Goal: Book appointment/travel/reservation

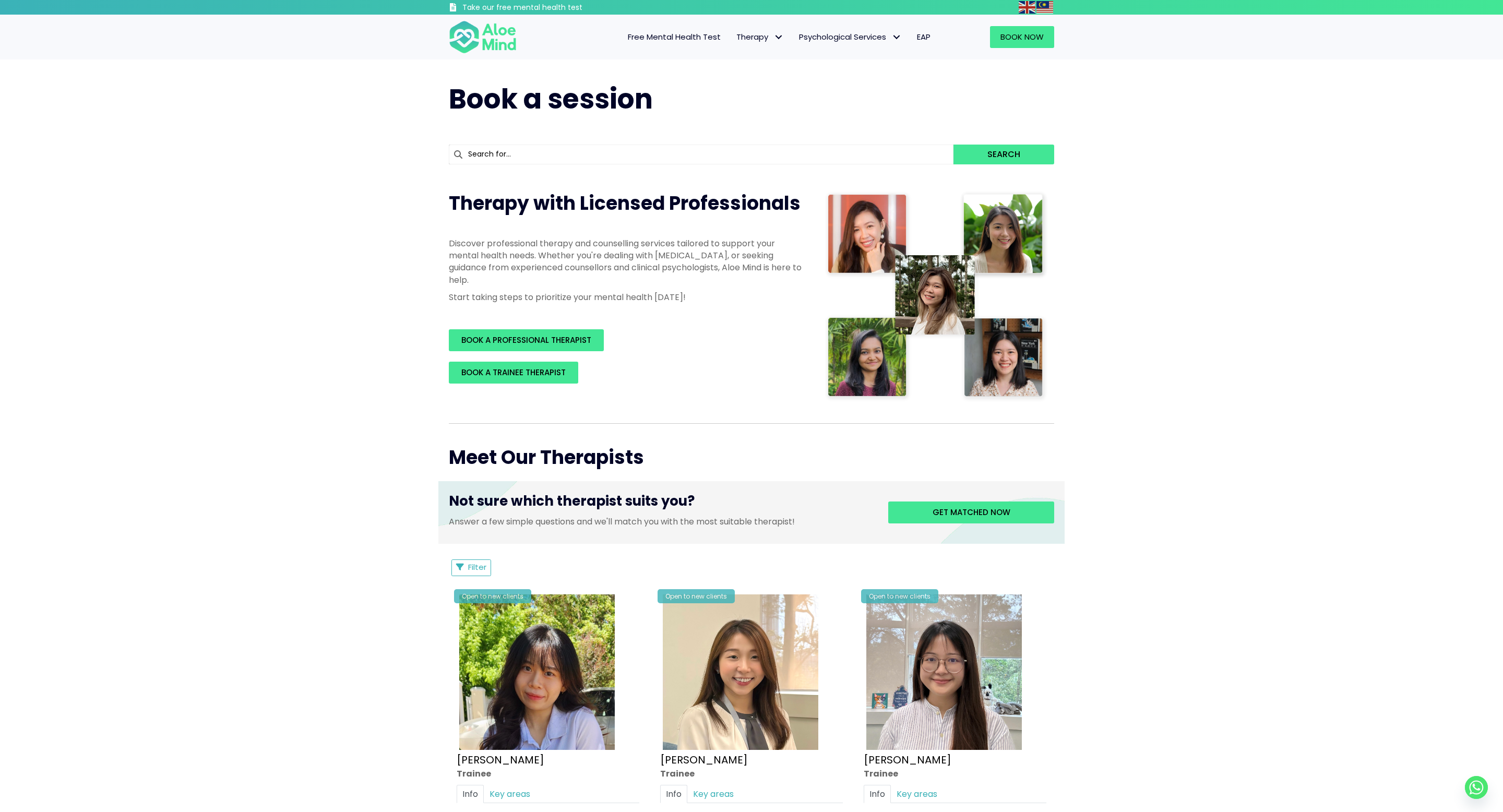
click at [464, 566] on button "Filter" at bounding box center [471, 568] width 40 height 17
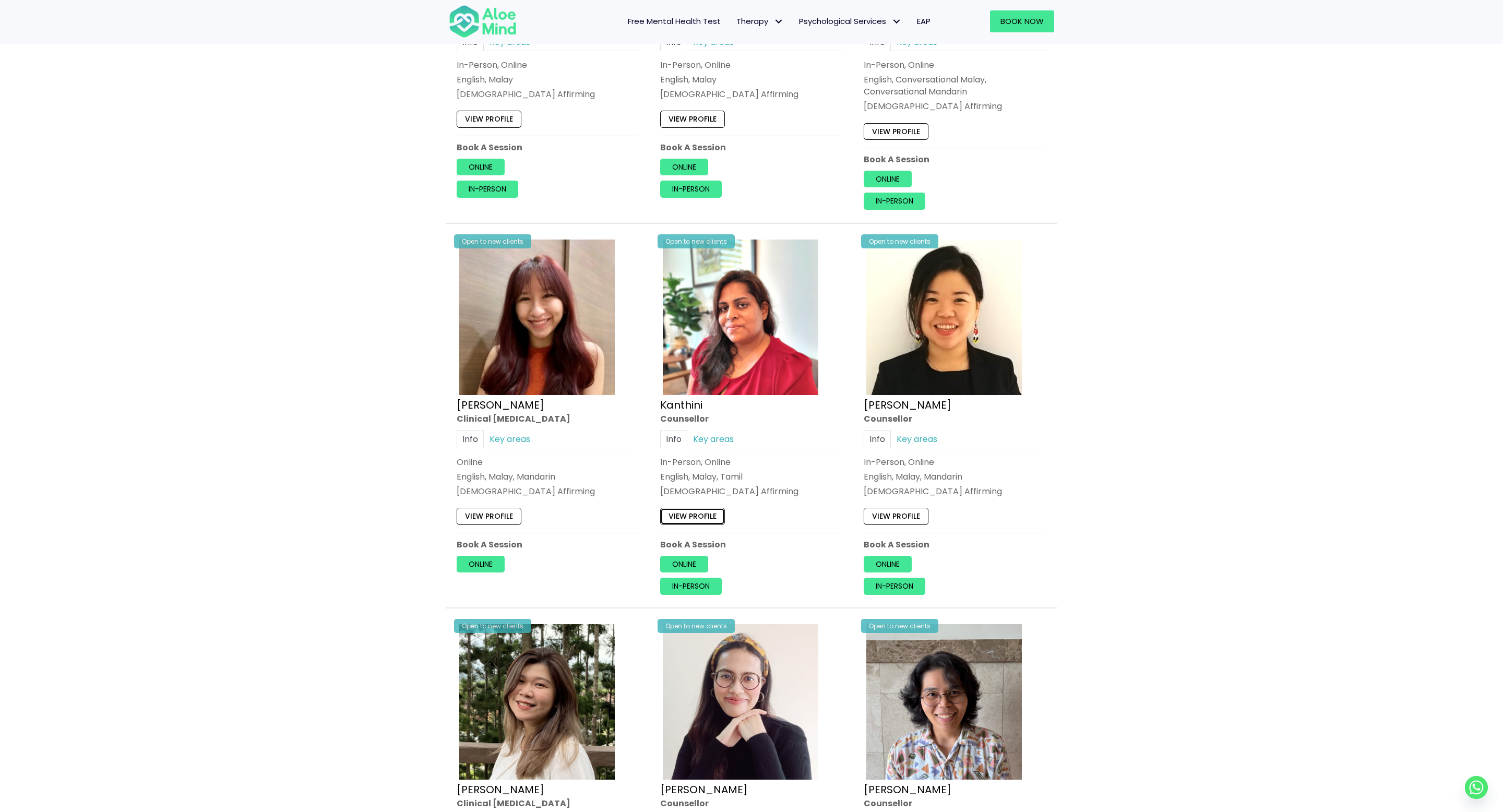
click at [705, 520] on link "View profile" at bounding box center [692, 516] width 65 height 17
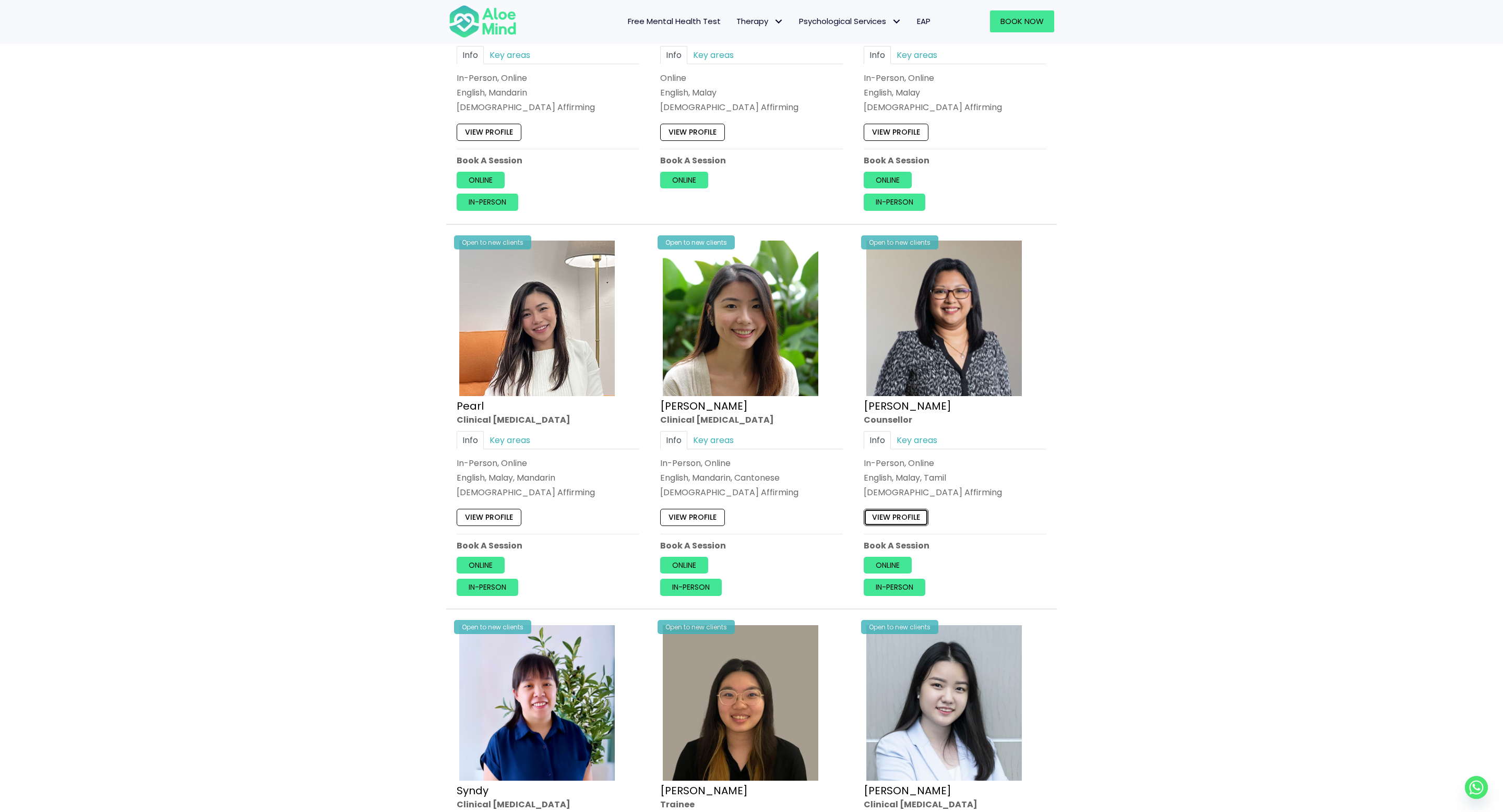
click at [887, 517] on link "View profile" at bounding box center [896, 517] width 65 height 17
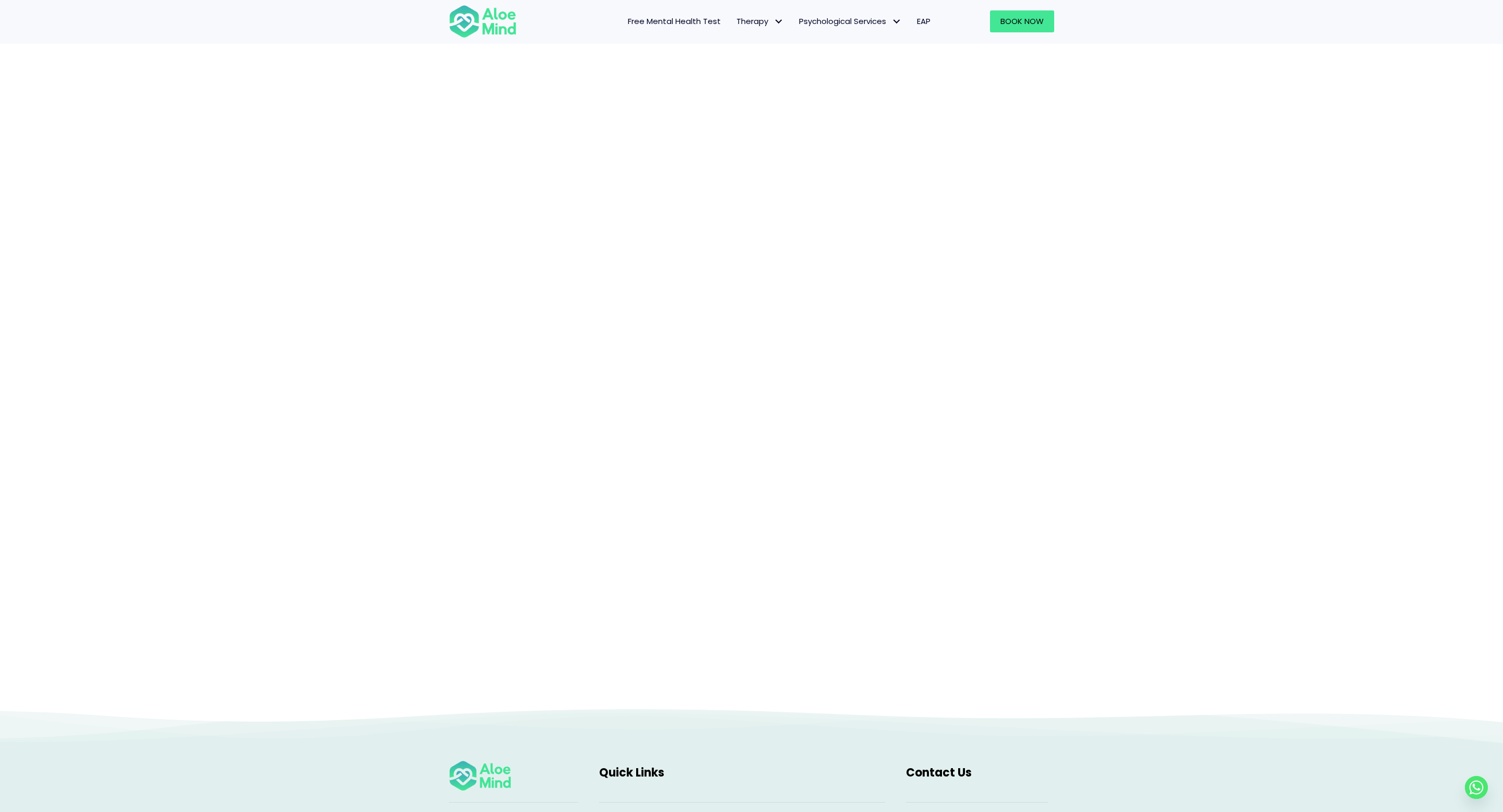
scroll to position [150, 0]
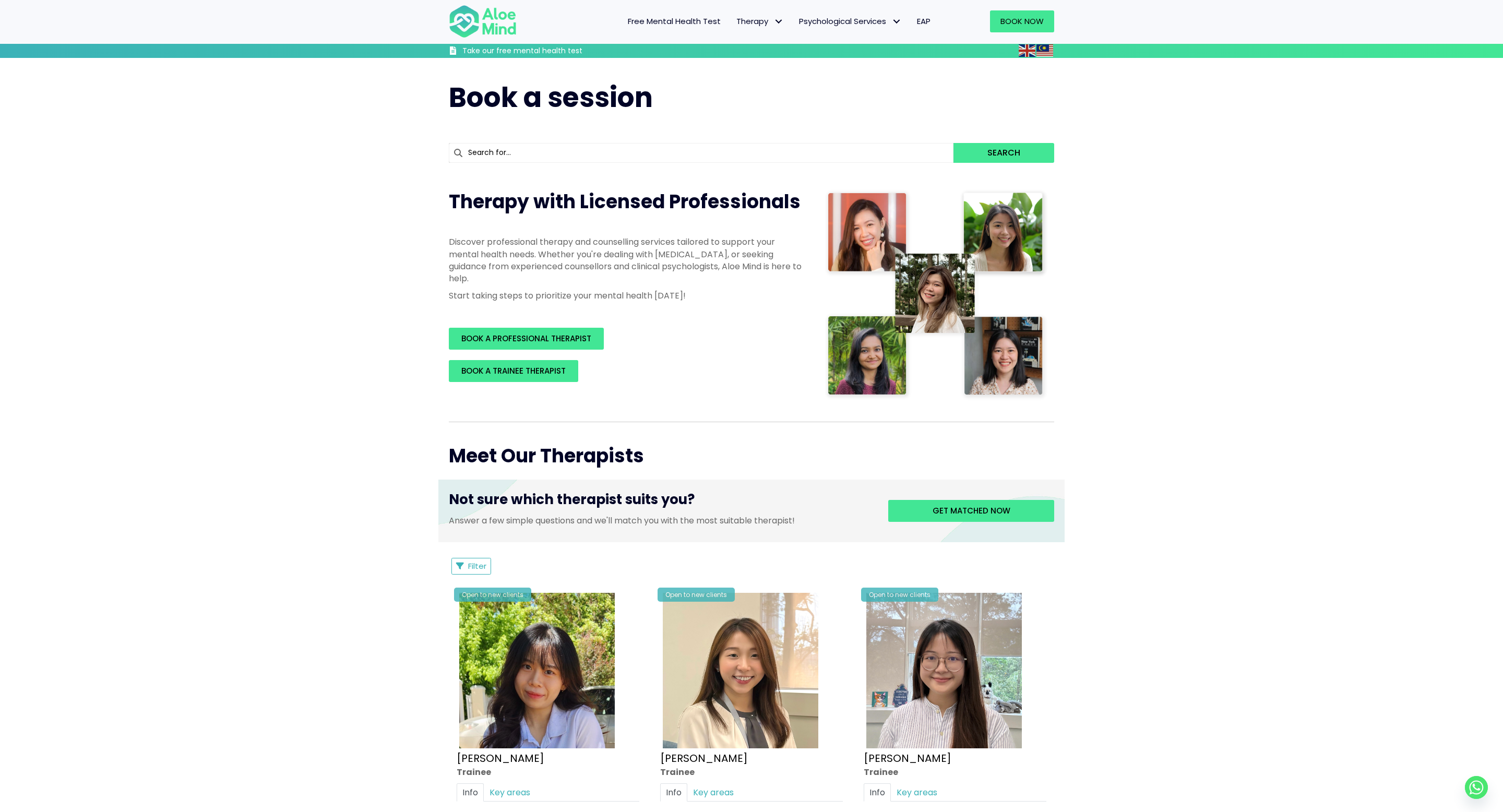
scroll to position [1124, 0]
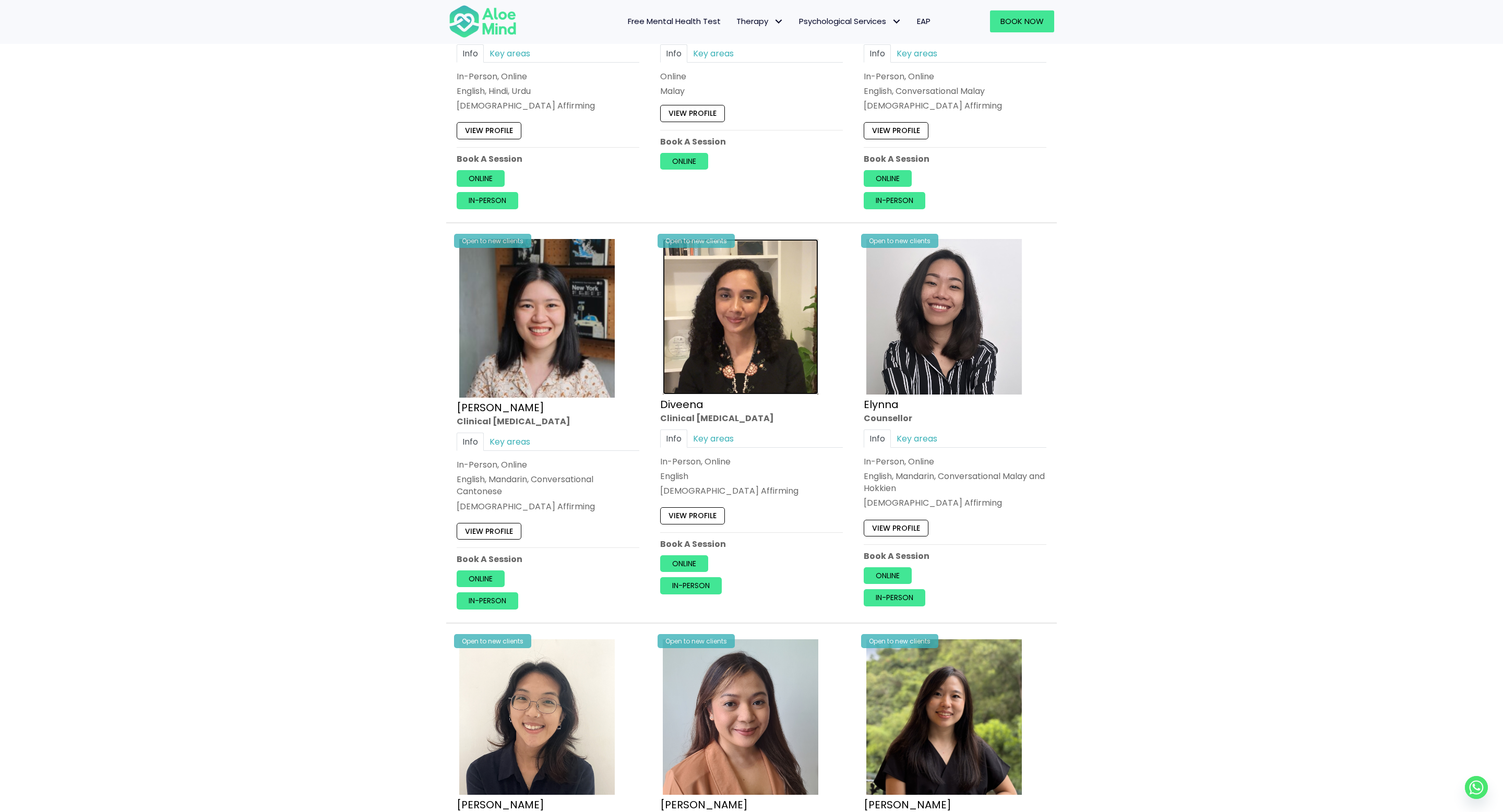
click at [728, 315] on img at bounding box center [740, 317] width 156 height 156
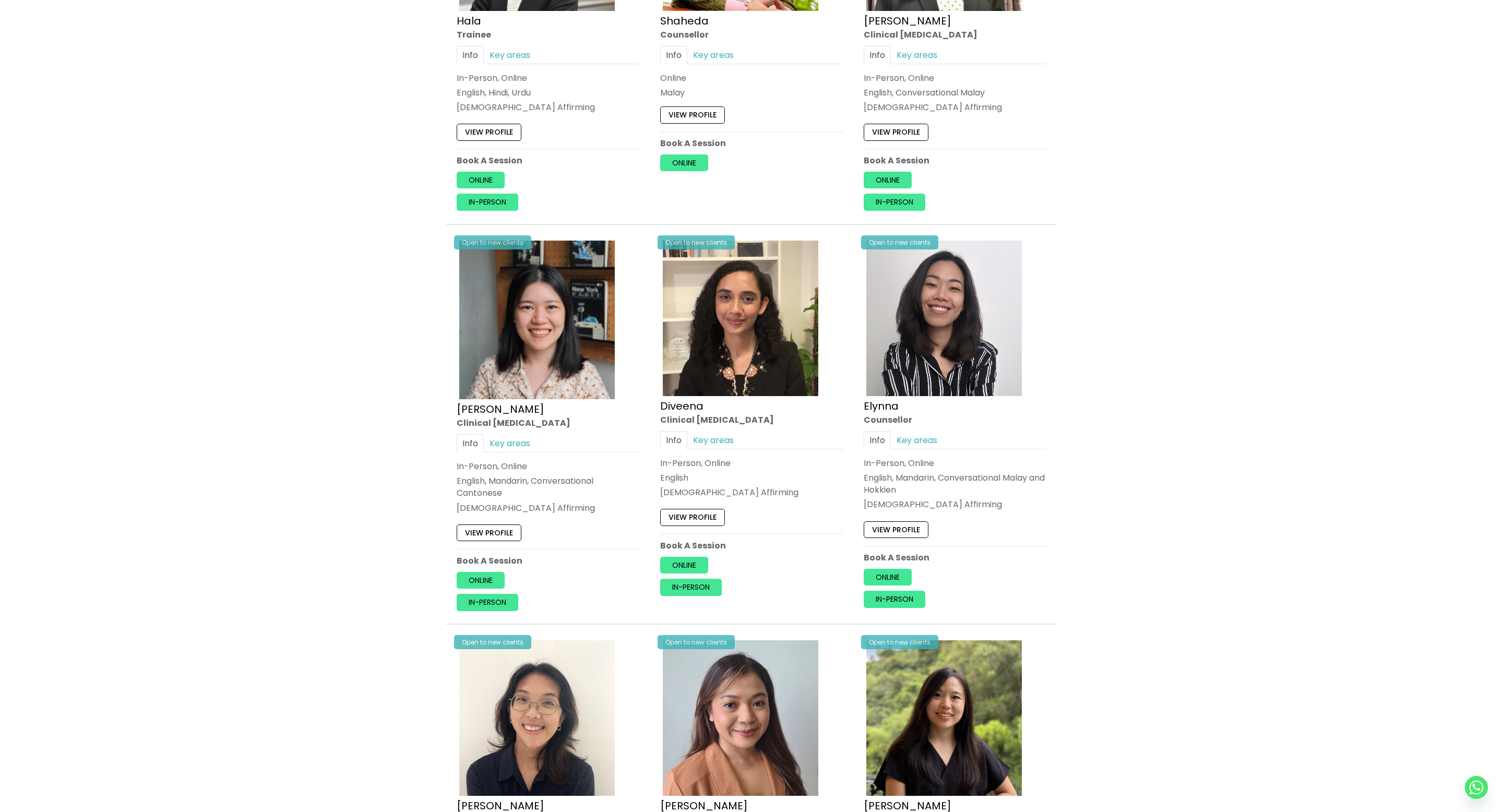
scroll to position [1125, 0]
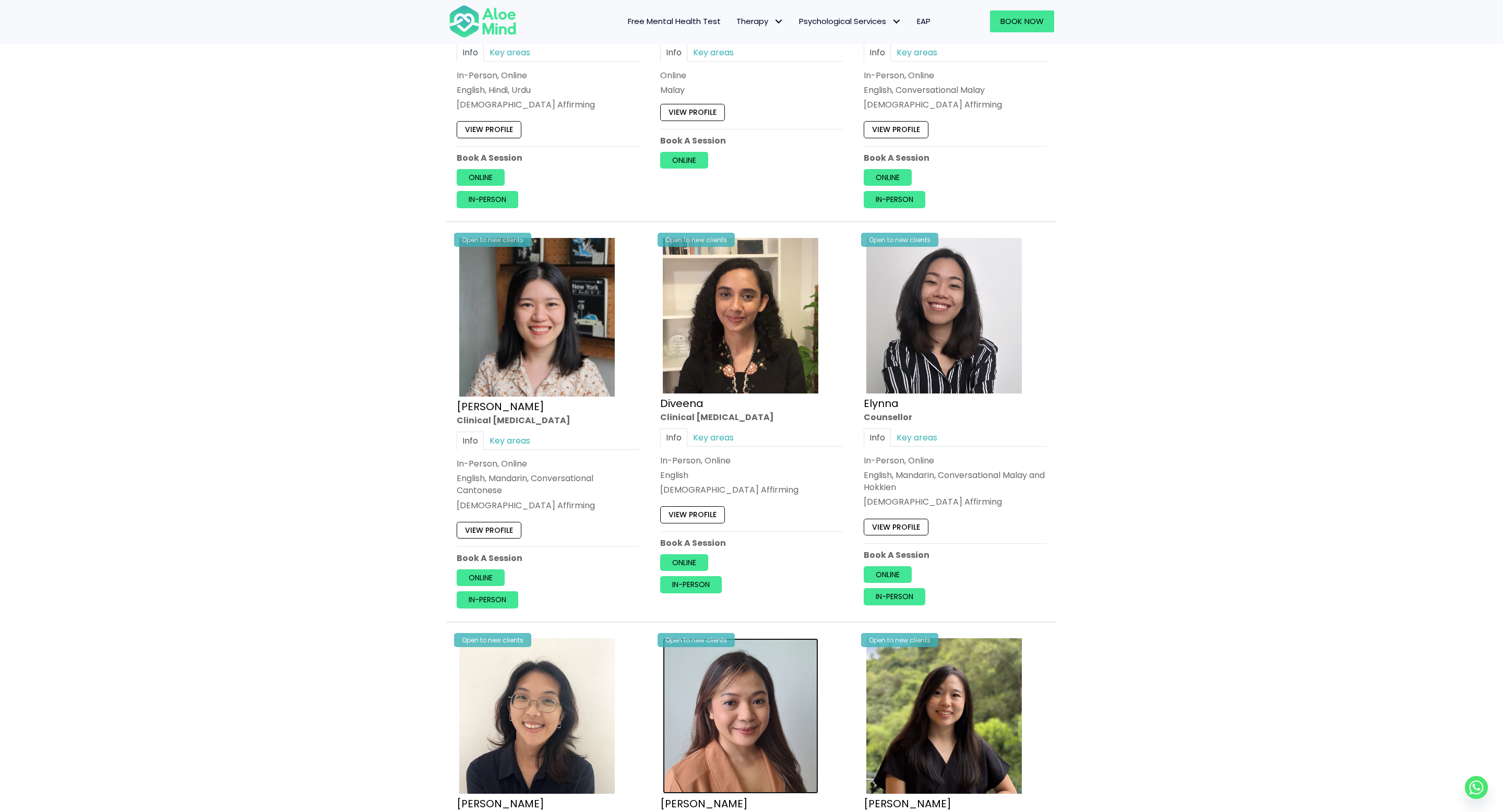
click at [705, 710] on img at bounding box center [740, 716] width 156 height 156
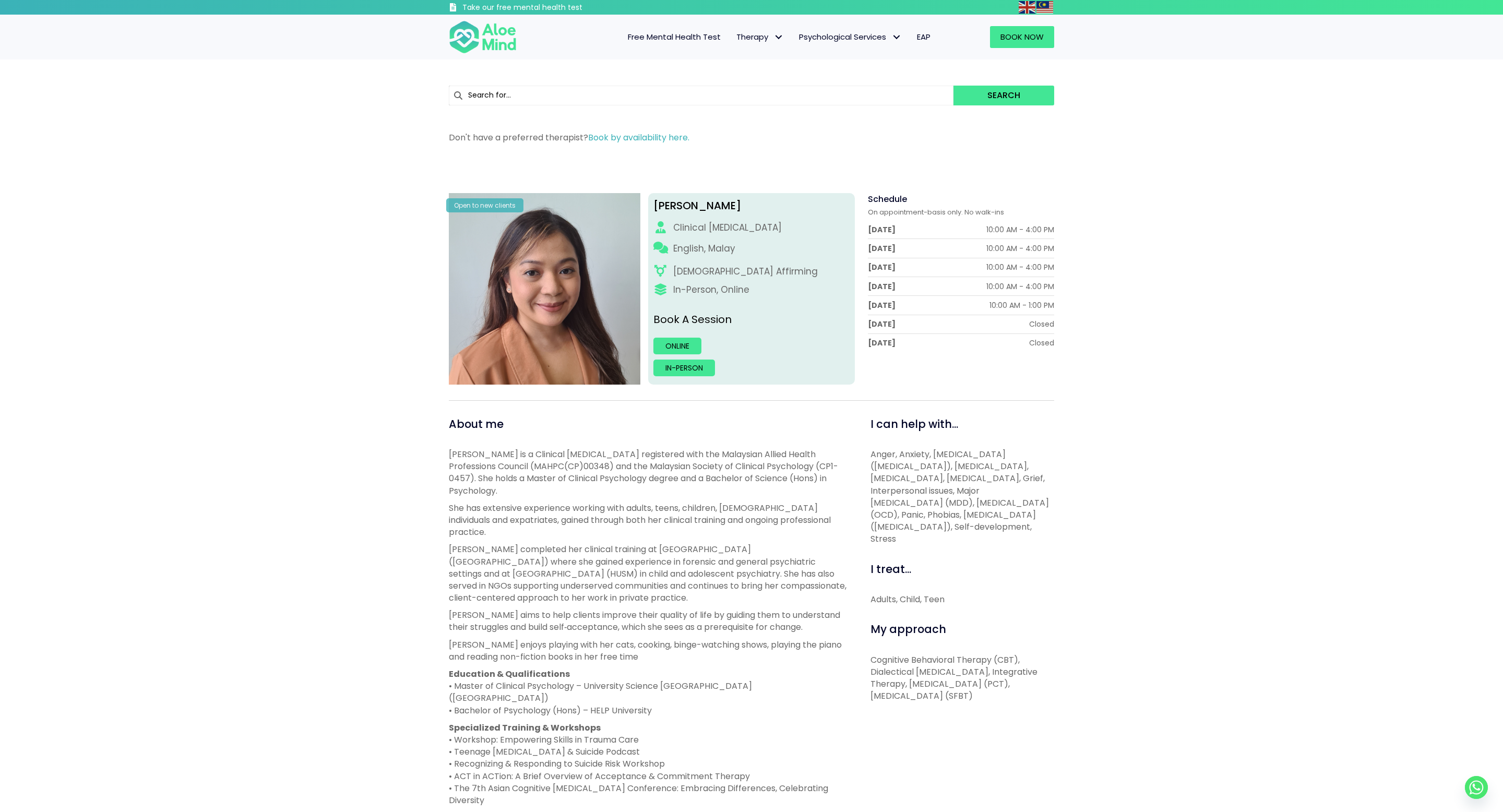
click at [299, 163] on div "Hanna Open to new clients Hanna Clinical psychologist English, Malay LGBTQ Affi…" at bounding box center [752, 603] width 1503 height 888
